Goal: Find contact information: Find contact information

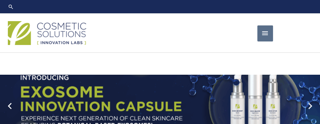
drag, startPoint x: 323, startPoint y: 11, endPoint x: 322, endPoint y: 3, distance: 8.2
click at [265, 42] on span "button" at bounding box center [265, 33] width 8 height 16
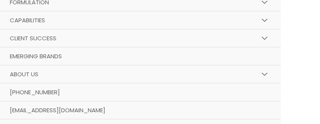
scroll to position [57, 0]
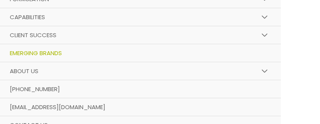
click at [60, 57] on span "Emerging Brands" at bounding box center [36, 53] width 52 height 8
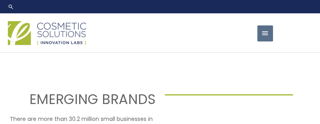
click at [265, 40] on span "button" at bounding box center [265, 33] width 8 height 16
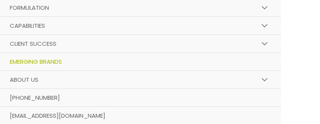
scroll to position [66, 0]
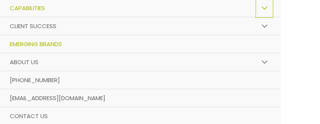
click at [264, 17] on button "Menu Toggle" at bounding box center [264, 8] width 17 height 19
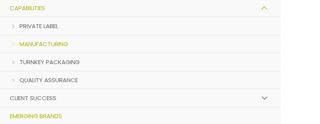
click at [65, 48] on span "Manufacturing" at bounding box center [44, 44] width 49 height 8
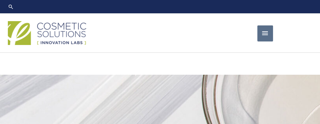
click at [265, 42] on span "button" at bounding box center [265, 33] width 8 height 16
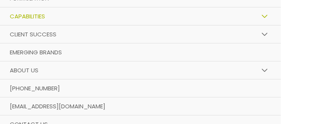
scroll to position [87, 0]
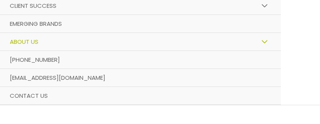
click at [28, 46] on span "About Us" at bounding box center [24, 42] width 29 height 8
click at [48, 100] on span "Contact Us" at bounding box center [29, 96] width 38 height 8
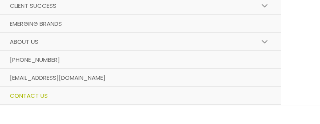
click at [48, 100] on span "Contact Us" at bounding box center [29, 96] width 38 height 8
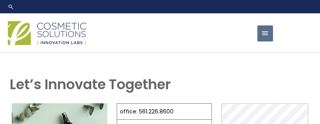
click at [262, 42] on span "button" at bounding box center [265, 33] width 8 height 16
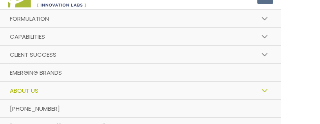
scroll to position [36, 0]
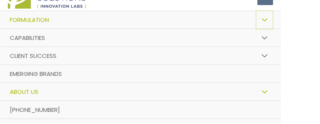
click at [265, 29] on button "Menu Toggle" at bounding box center [264, 20] width 17 height 19
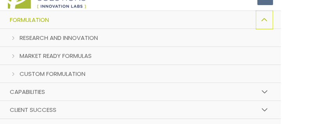
click at [267, 29] on button "Menu Toggle" at bounding box center [264, 20] width 17 height 19
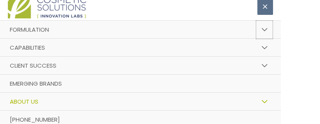
scroll to position [29, 0]
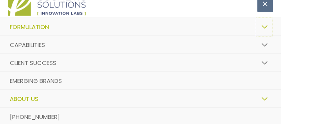
click at [267, 36] on button "Menu Toggle" at bounding box center [264, 27] width 17 height 19
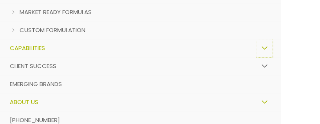
scroll to position [82, 0]
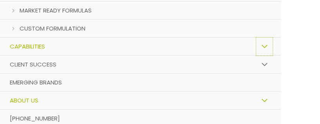
click at [265, 56] on button "Menu Toggle" at bounding box center [264, 46] width 17 height 19
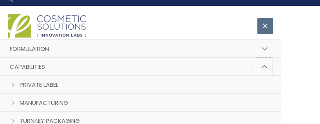
scroll to position [0, 0]
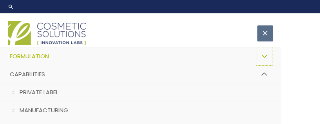
click at [267, 66] on button "Menu Toggle" at bounding box center [264, 56] width 17 height 19
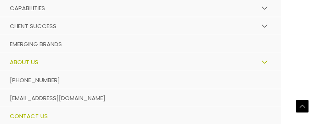
scroll to position [129, 0]
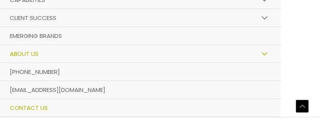
click at [33, 58] on span "About Us" at bounding box center [24, 54] width 29 height 8
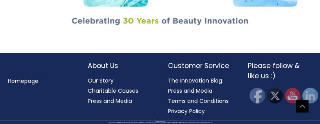
scroll to position [1125, 0]
drag, startPoint x: 323, startPoint y: 13, endPoint x: 309, endPoint y: 120, distance: 107.9
click at [258, 96] on img at bounding box center [257, 95] width 17 height 17
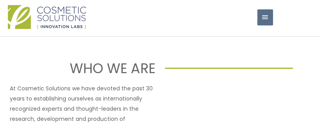
scroll to position [0, 0]
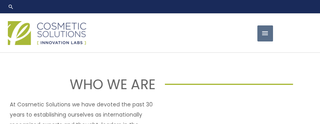
click at [270, 42] on button "Main Menu" at bounding box center [266, 33] width 16 height 16
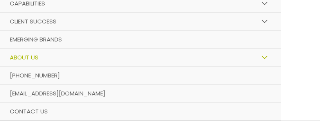
scroll to position [16, 0]
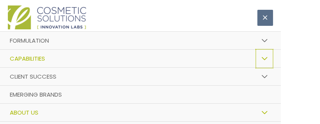
click at [267, 68] on button "Menu Toggle" at bounding box center [264, 58] width 17 height 19
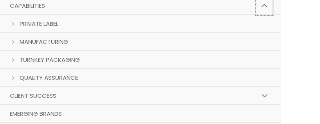
scroll to position [75, 0]
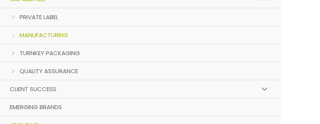
click at [45, 39] on span "Manufacturing" at bounding box center [44, 35] width 49 height 8
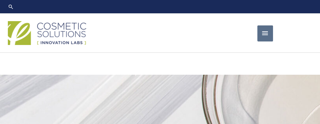
click at [266, 42] on span "button" at bounding box center [265, 33] width 8 height 16
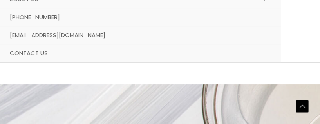
scroll to position [110, 0]
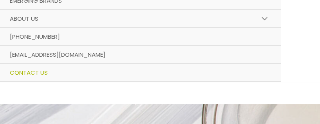
click at [48, 77] on span "Contact Us" at bounding box center [29, 73] width 38 height 8
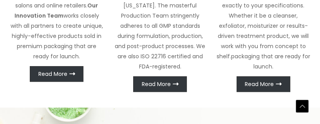
scroll to position [377, 0]
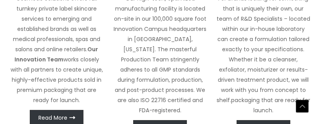
drag, startPoint x: 246, startPoint y: 51, endPoint x: 325, endPoint y: 28, distance: 81.5
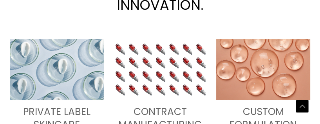
scroll to position [0, 0]
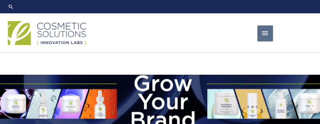
click at [267, 42] on span "button" at bounding box center [265, 33] width 8 height 16
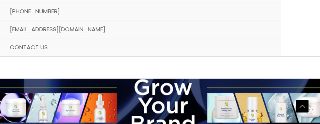
scroll to position [116, 0]
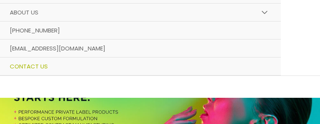
click at [48, 71] on span "Contact Us" at bounding box center [29, 66] width 38 height 8
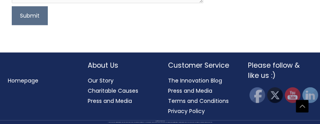
scroll to position [573, 0]
click at [258, 96] on img at bounding box center [257, 95] width 17 height 17
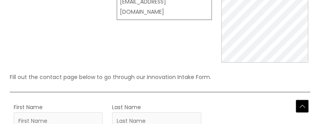
scroll to position [155, 0]
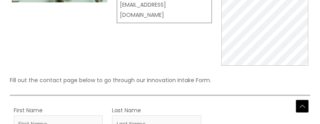
drag, startPoint x: 321, startPoint y: 11, endPoint x: 325, endPoint y: 35, distance: 25.0
drag, startPoint x: 167, startPoint y: 64, endPoint x: 149, endPoint y: 63, distance: 17.3
drag, startPoint x: 165, startPoint y: 33, endPoint x: 138, endPoint y: 34, distance: 26.3
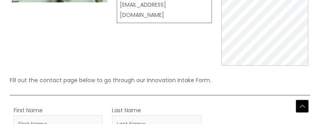
copy link "561.226.8600"
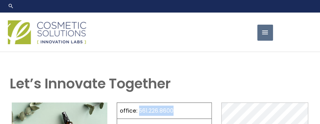
scroll to position [0, 0]
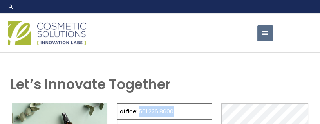
click at [268, 42] on span "button" at bounding box center [265, 33] width 8 height 16
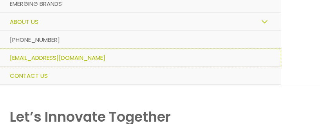
scroll to position [122, 0]
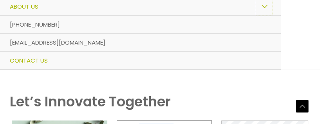
click at [266, 16] on button "Menu Toggle" at bounding box center [264, 6] width 17 height 19
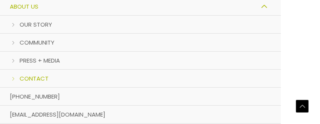
click at [33, 83] on span "Contact" at bounding box center [34, 78] width 29 height 8
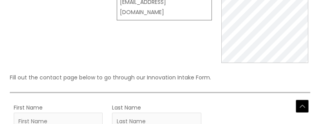
scroll to position [152, 0]
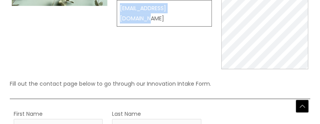
drag, startPoint x: 200, startPoint y: 84, endPoint x: 118, endPoint y: 85, distance: 81.5
click at [118, 27] on td "[EMAIL_ADDRESS][DOMAIN_NAME]" at bounding box center [164, 13] width 95 height 26
copy td "[EMAIL_ADDRESS][DOMAIN_NAME]"
